Goal: Task Accomplishment & Management: Complete application form

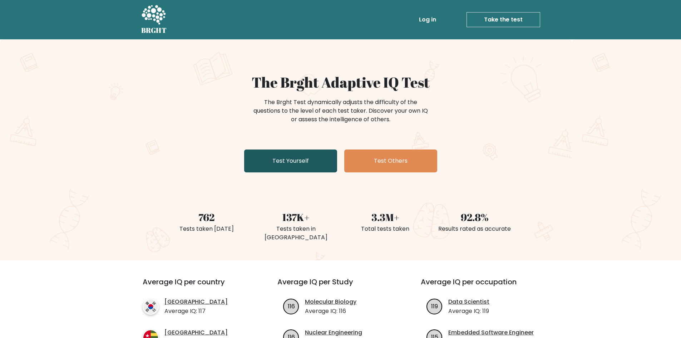
click at [304, 165] on link "Test Yourself" at bounding box center [290, 160] width 93 height 23
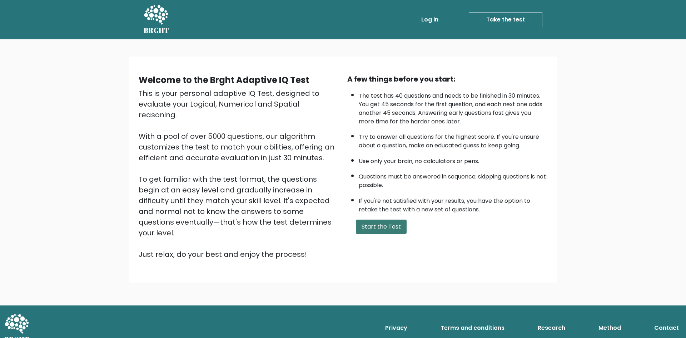
click at [382, 223] on button "Start the Test" at bounding box center [381, 226] width 51 height 14
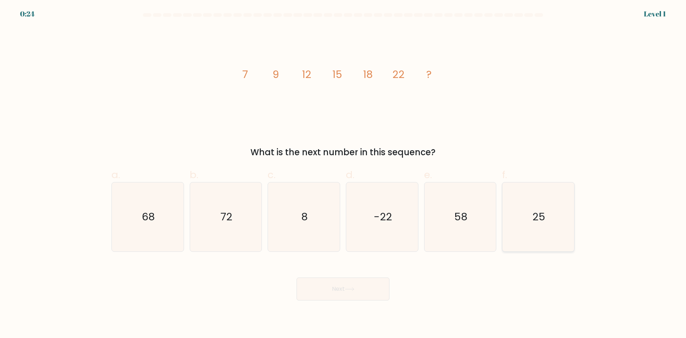
click at [545, 221] on text "25" at bounding box center [539, 216] width 13 height 14
click at [343, 174] on input "f. 25" at bounding box center [343, 171] width 0 height 5
radio input "true"
click at [357, 291] on button "Next" at bounding box center [343, 288] width 93 height 23
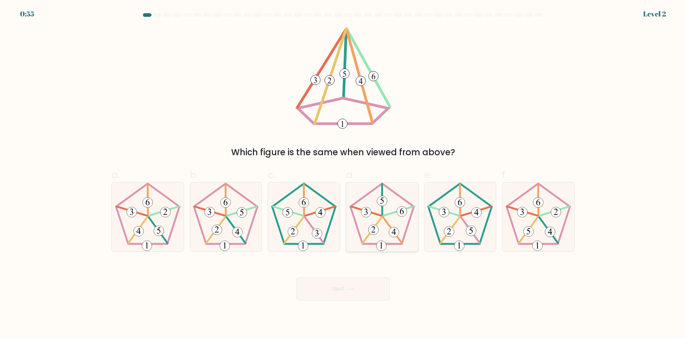
click at [383, 232] on icon at bounding box center [382, 216] width 69 height 69
click at [343, 174] on input "d." at bounding box center [343, 171] width 0 height 5
radio input "true"
click at [363, 283] on button "Next" at bounding box center [343, 288] width 93 height 23
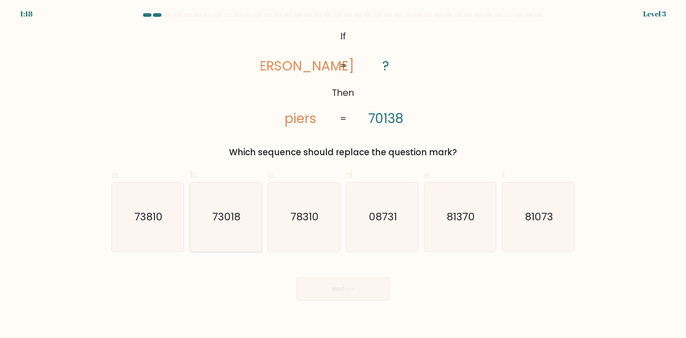
click at [221, 206] on icon "73018" at bounding box center [225, 216] width 69 height 69
click at [343, 174] on input "b. 73018" at bounding box center [343, 171] width 0 height 5
radio input "true"
click at [312, 291] on button "Next" at bounding box center [343, 288] width 93 height 23
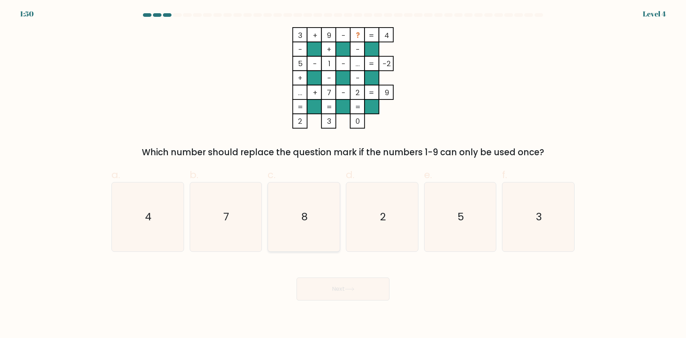
click at [305, 208] on icon "8" at bounding box center [303, 216] width 69 height 69
click at [343, 174] on input "c. 8" at bounding box center [343, 171] width 0 height 5
radio input "true"
click at [338, 292] on button "Next" at bounding box center [343, 288] width 93 height 23
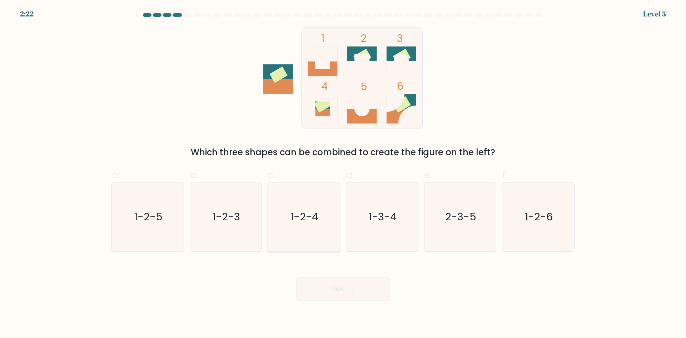
click at [293, 218] on text "1-2-4" at bounding box center [305, 216] width 28 height 14
click at [343, 174] on input "c. 1-2-4" at bounding box center [343, 171] width 0 height 5
radio input "true"
click at [327, 294] on button "Next" at bounding box center [343, 288] width 93 height 23
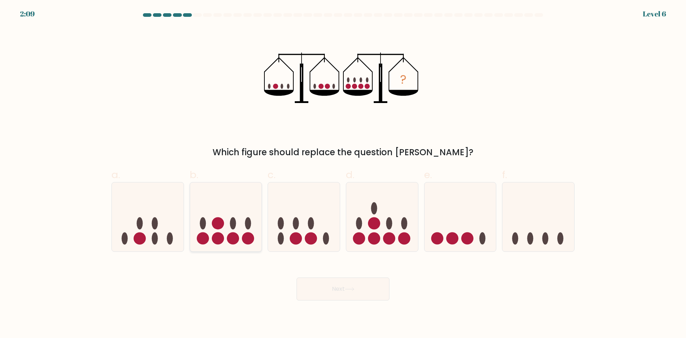
click at [253, 227] on icon at bounding box center [226, 216] width 72 height 59
click at [343, 174] on input "b." at bounding box center [343, 171] width 0 height 5
radio input "true"
click at [326, 282] on button "Next" at bounding box center [343, 288] width 93 height 23
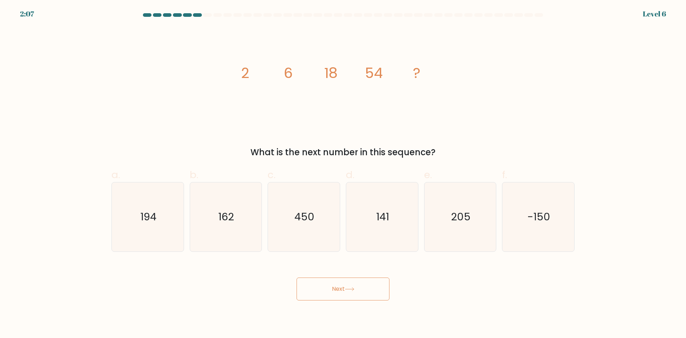
click at [330, 294] on button "Next" at bounding box center [343, 288] width 93 height 23
click at [440, 92] on icon "image/svg+xml 2 6 18 54 ?" at bounding box center [343, 77] width 214 height 101
